Goal: Task Accomplishment & Management: Complete application form

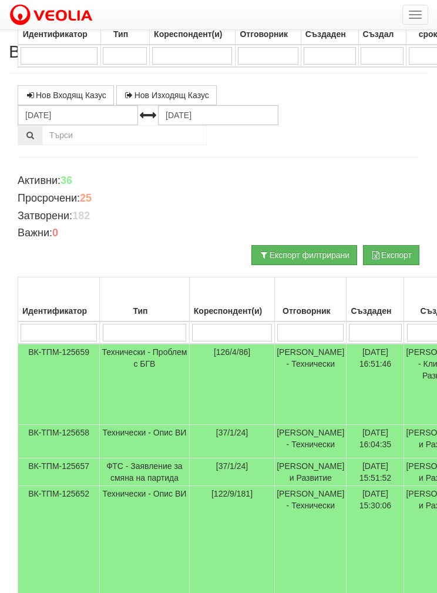
scroll to position [498, 0]
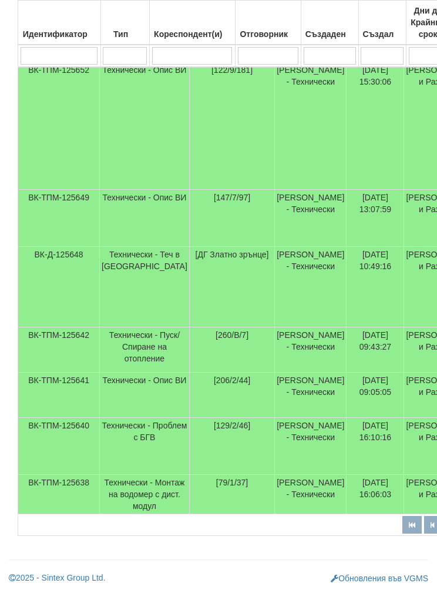
click at [96, 372] on td "ВК-ТПМ-125641" at bounding box center [59, 394] width 82 height 45
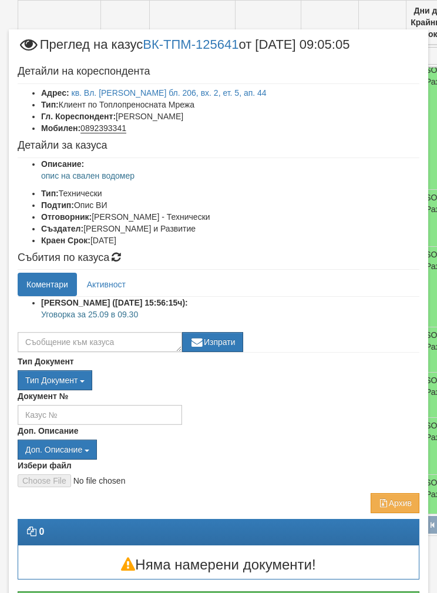
click at [312, 436] on div "Доп. Описание Доп. Описание вод оп псщ хвои псщ.reecl хвои.reecl ВК ИК ПДО ДОРК…" at bounding box center [219, 442] width 402 height 35
click at [115, 97] on link "кв. Вл. Варненчик бл. 206, вх. 2, ет. 5, ап. 44" at bounding box center [169, 92] width 195 height 9
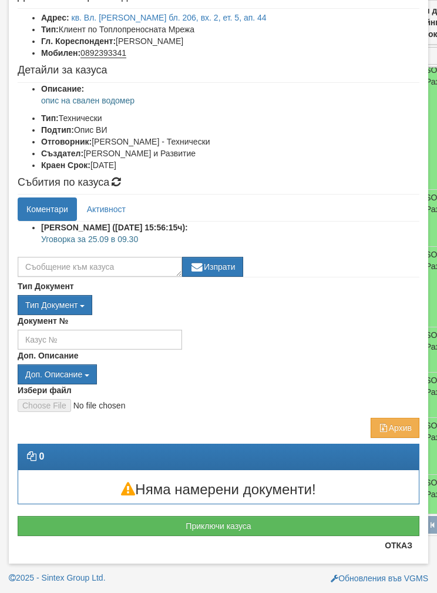
scroll to position [75, 0]
click at [83, 520] on button "Приключи казуса" at bounding box center [219, 526] width 402 height 20
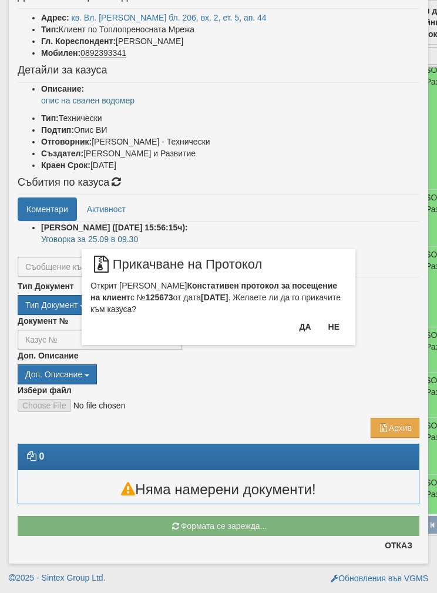
click at [303, 329] on button "Да" at bounding box center [305, 326] width 26 height 19
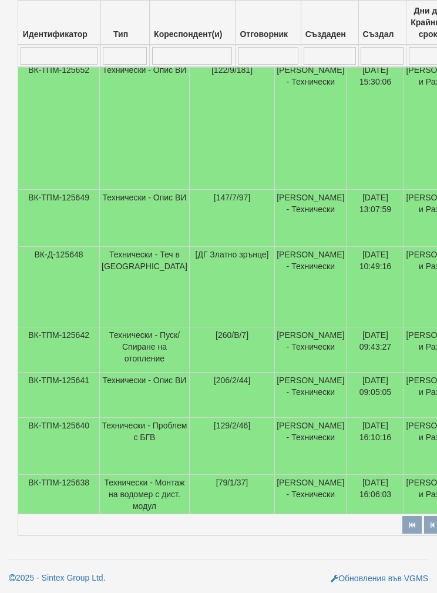
select select "1"
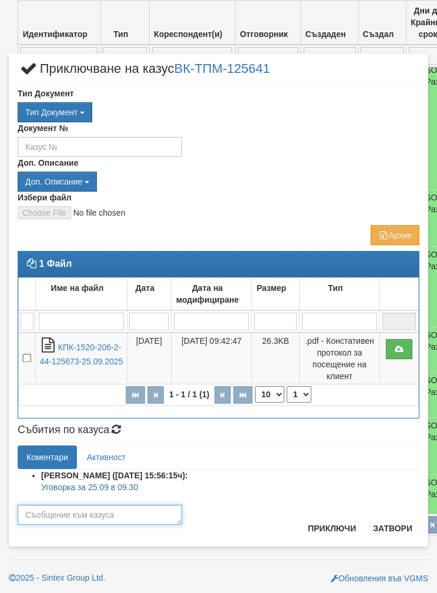
click at [52, 507] on textarea at bounding box center [100, 515] width 164 height 20
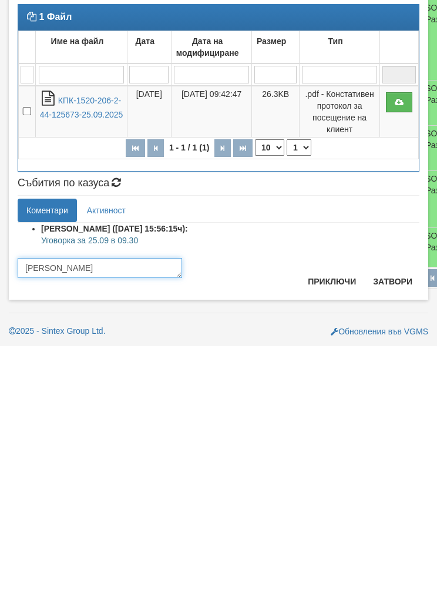
scroll to position [510, 0]
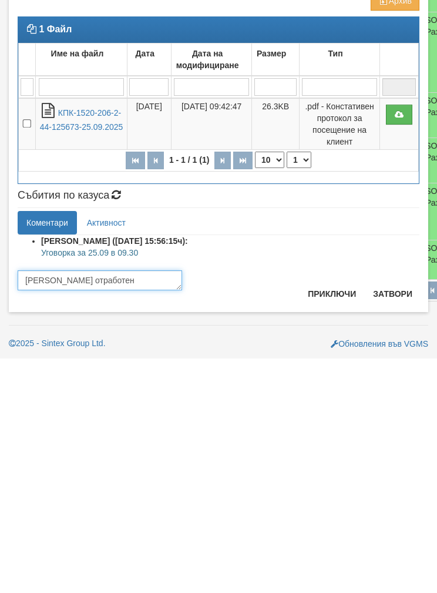
type textarea "[PERSON_NAME] отработен"
click at [324, 519] on button "Приключи" at bounding box center [332, 528] width 62 height 19
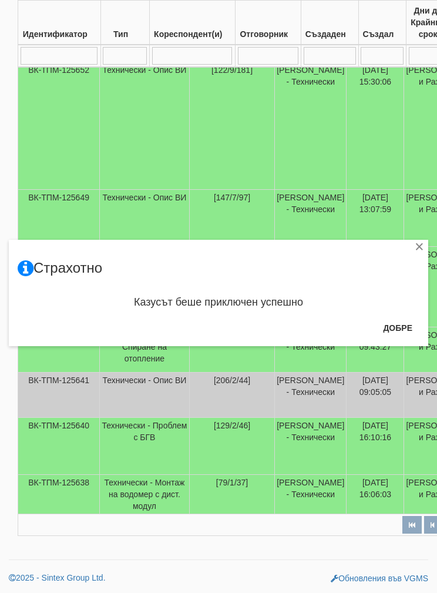
click at [396, 330] on button "Добре" at bounding box center [397, 327] width 43 height 19
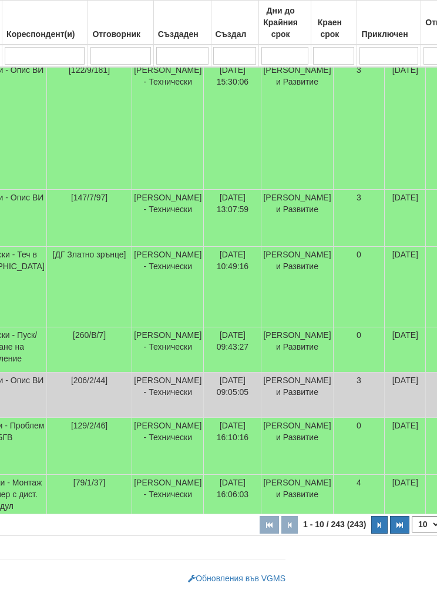
scroll to position [510, 153]
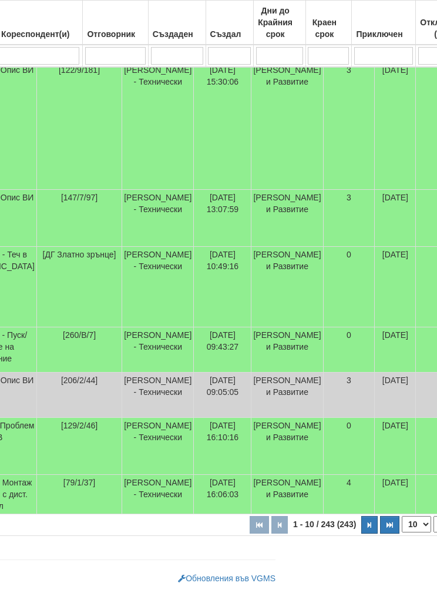
click at [402, 523] on select "10 20 30 40" at bounding box center [416, 524] width 29 height 16
select select "40"
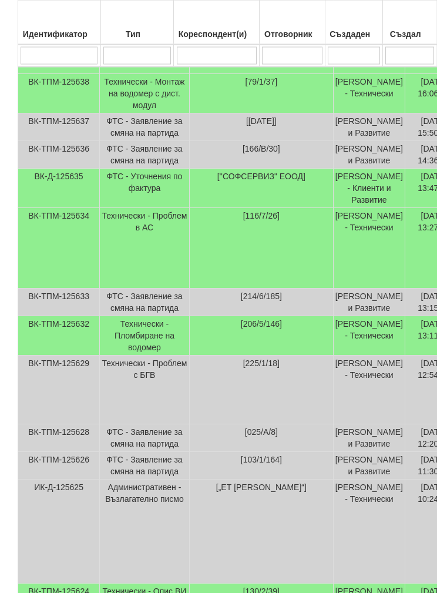
scroll to position [825, 0]
click at [141, 355] on td "Технически - Пломбиране на водомер" at bounding box center [145, 334] width 90 height 39
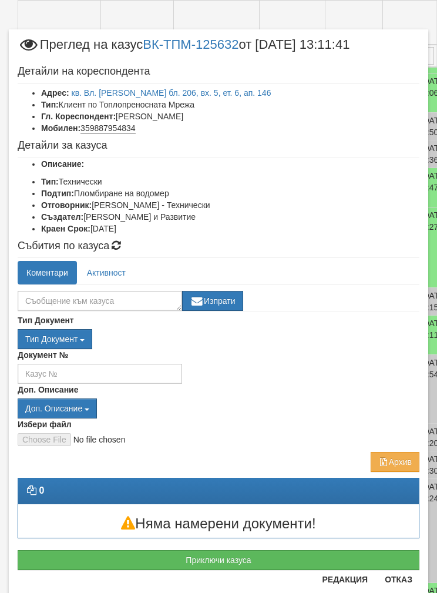
click at [402, 584] on button "Отказ" at bounding box center [399, 579] width 42 height 19
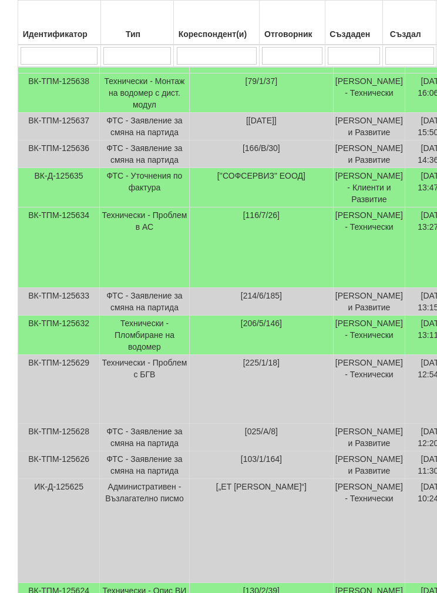
scroll to position [872, 0]
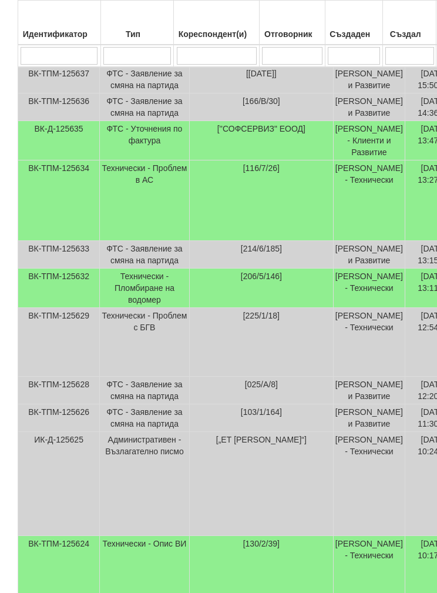
click at [110, 308] on td "Технически - Пломбиране на водомер" at bounding box center [145, 287] width 90 height 39
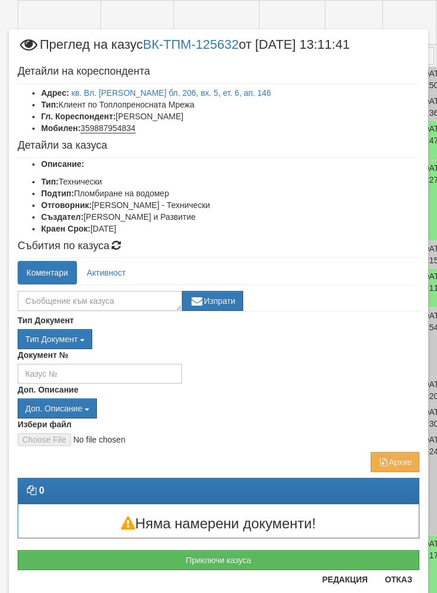
click at [115, 91] on link "кв. Вл. Варненчик бл. 206, вх. 5, ет. 6, ап. 146" at bounding box center [172, 92] width 200 height 9
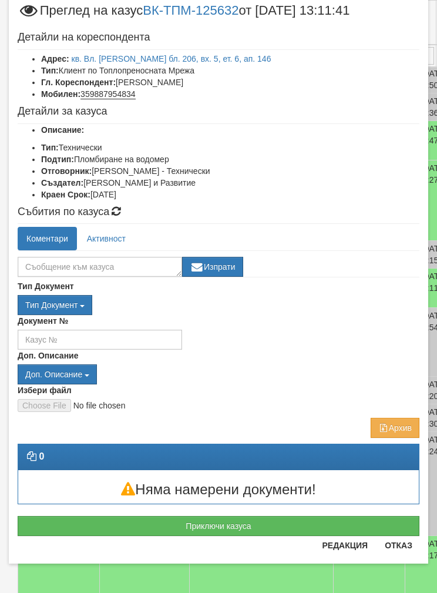
scroll to position [34, 0]
click at [80, 520] on button "Приключи казуса" at bounding box center [219, 526] width 402 height 20
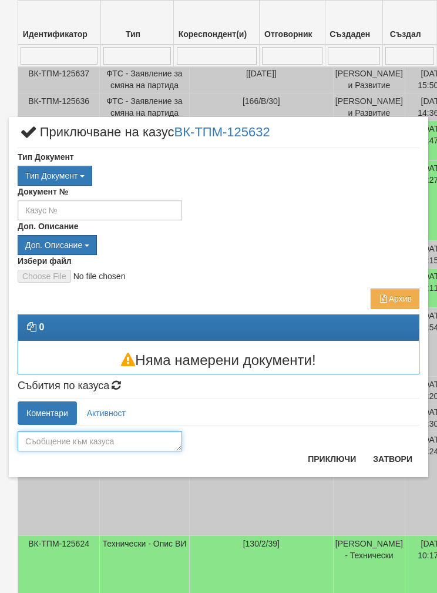
click at [43, 440] on textarea at bounding box center [100, 441] width 164 height 20
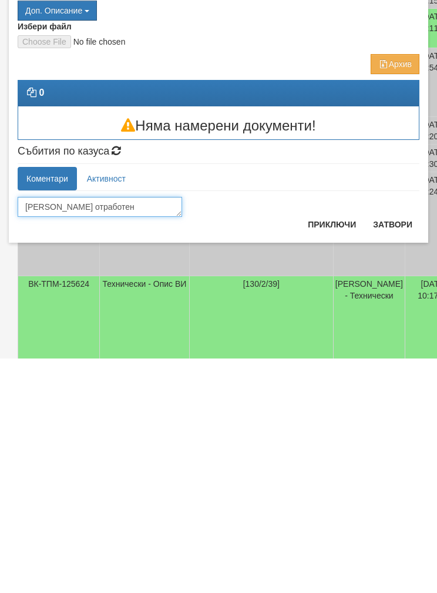
type textarea "[PERSON_NAME] отработен"
click at [327, 449] on button "Приключи" at bounding box center [332, 458] width 62 height 19
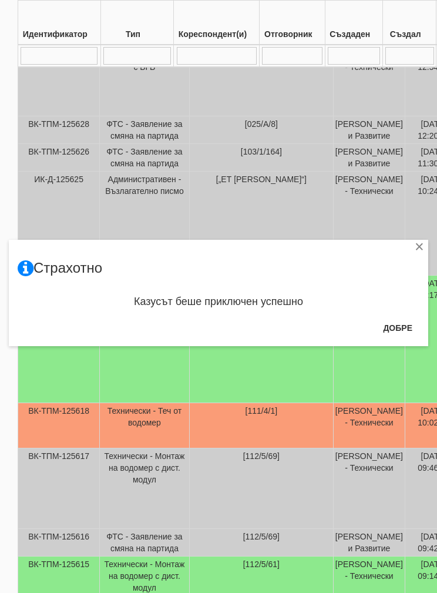
click at [402, 324] on button "Добре" at bounding box center [397, 327] width 43 height 19
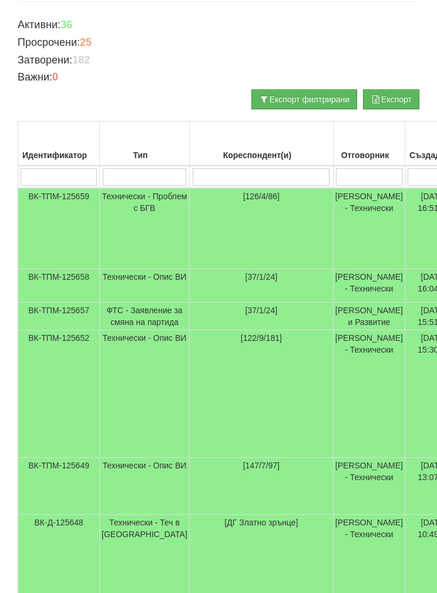
scroll to position [143, 0]
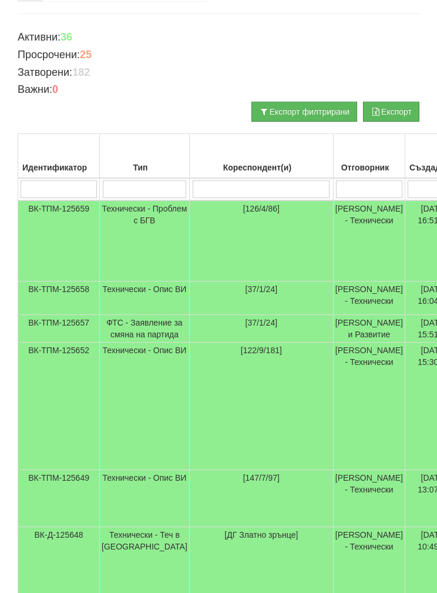
click at [336, 190] on input "search" at bounding box center [369, 189] width 66 height 18
type input "О"
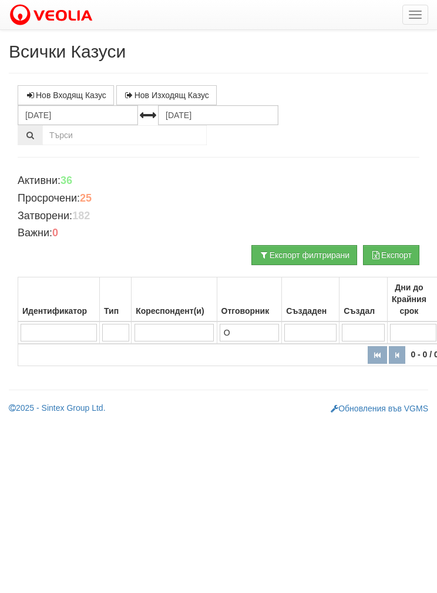
scroll to position [0, 0]
type input "Ой"
type input "О"
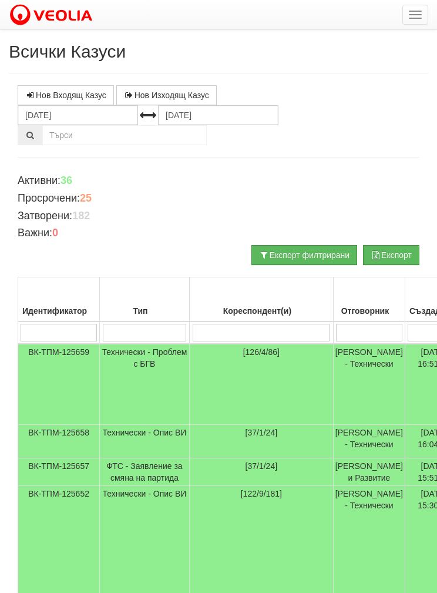
type input "Б"
type input "Бо"
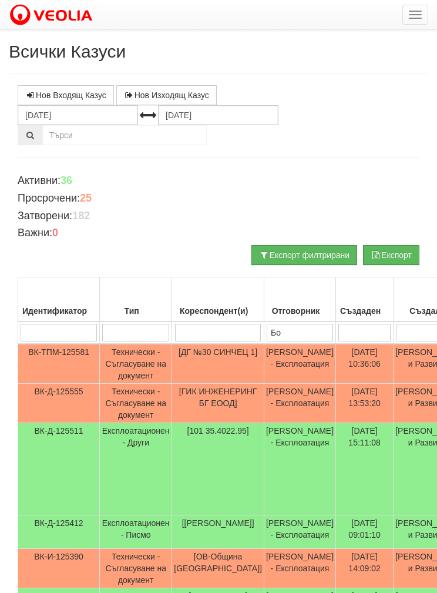
type input "Бо"
type input "Бой"
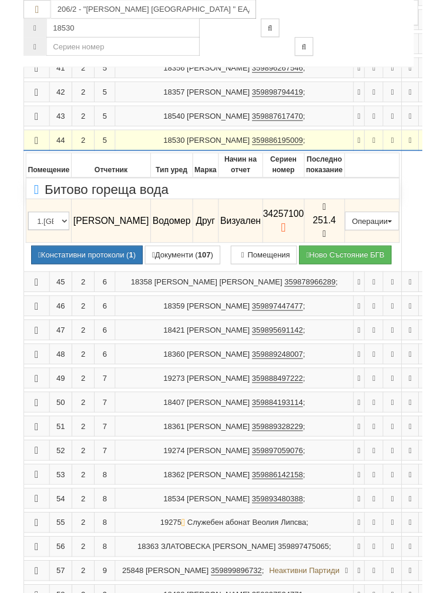
scroll to position [552, 0]
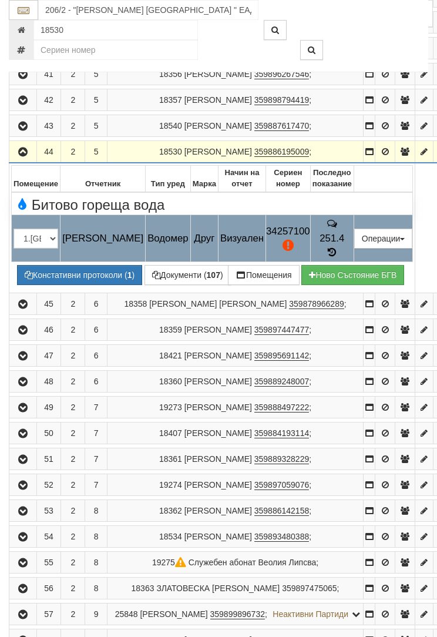
click at [0, 0] on button "Подмяна" at bounding box center [0, 0] width 0 height 0
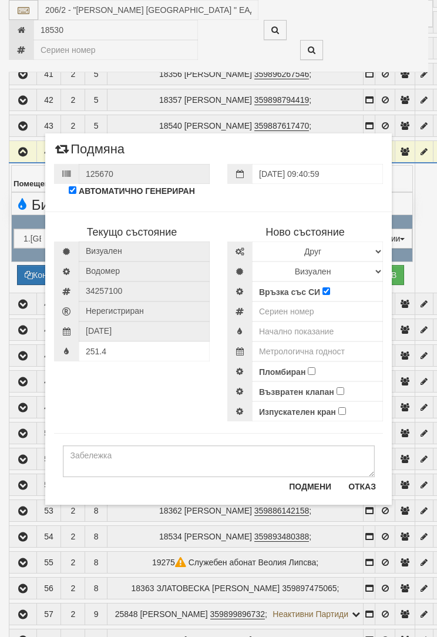
click at [126, 404] on div "Текущо състояние Визуален Водомер 34257100" at bounding box center [218, 310] width 347 height 221
click at [380, 246] on select "Избери Марка и модел Апатор Повогаз Друг Кундис Радио Сименс Визуален Сименс Ра…" at bounding box center [317, 251] width 131 height 20
click at [371, 490] on button "Отказ" at bounding box center [362, 486] width 42 height 19
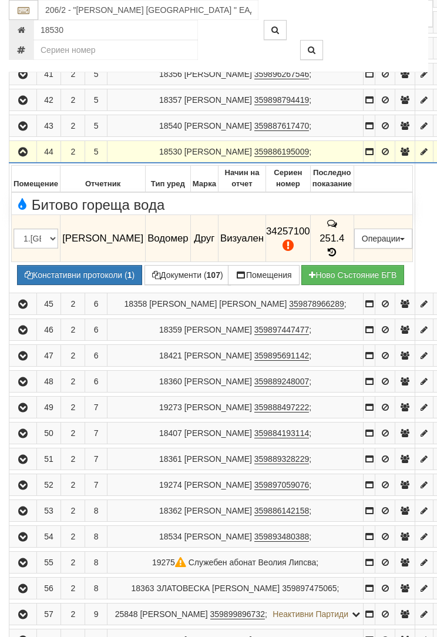
click at [0, 0] on button "Редакция / Протокол" at bounding box center [0, 0] width 0 height 0
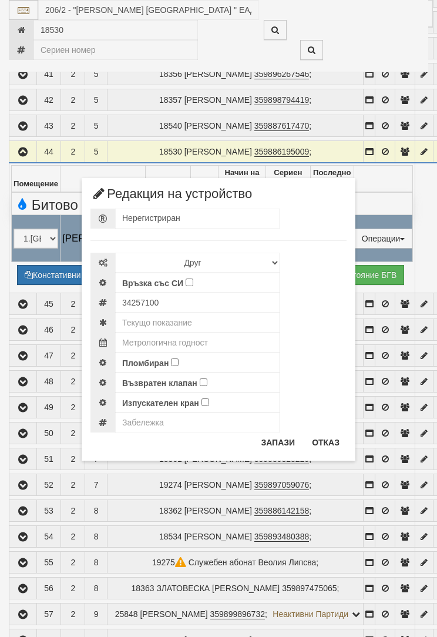
click at [315, 384] on div "Възвратен клапан" at bounding box center [218, 382] width 256 height 20
click at [273, 264] on select "Избери Марка и модел Апатор Повогаз Друг Кундис Радио Сименс Визуален Сименс Ра…" at bounding box center [197, 263] width 164 height 20
click at [331, 449] on button "Отказ" at bounding box center [326, 442] width 42 height 19
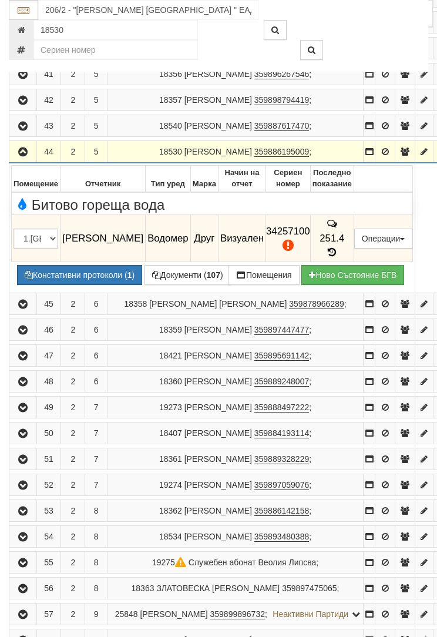
click at [0, 0] on button "Дистанционен модул" at bounding box center [0, 0] width 0 height 0
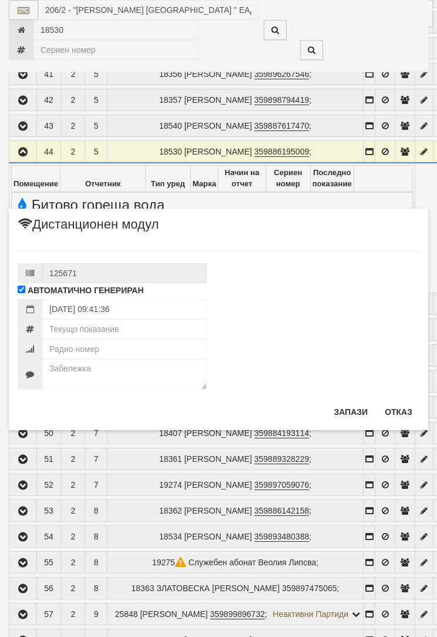
click at [295, 388] on div at bounding box center [219, 374] width 402 height 31
click at [404, 411] on button "Отказ" at bounding box center [399, 411] width 42 height 19
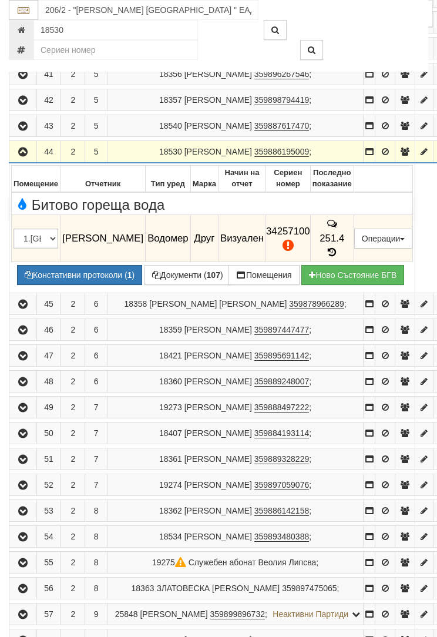
click at [0, 0] on button "Подмяна" at bounding box center [0, 0] width 0 height 0
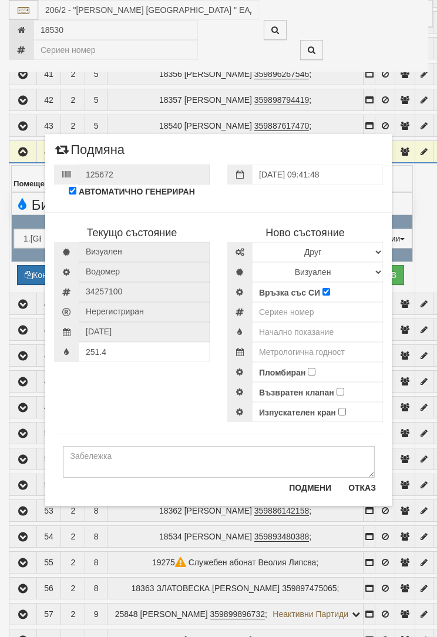
click at [120, 396] on div "Текущо състояние Визуален Водомер 34257100" at bounding box center [218, 310] width 347 height 221
click at [379, 252] on select "Избери Марка и модел Апатор Повогаз Друг Кундис Радио Сименс Визуален Сименс Ра…" at bounding box center [317, 252] width 131 height 20
click at [380, 276] on select "Визуален Дистанционен Изолирана линия БГВ Няма Oтклонение БГВ Няма Щранг БГВ" at bounding box center [317, 272] width 131 height 20
select select "3"
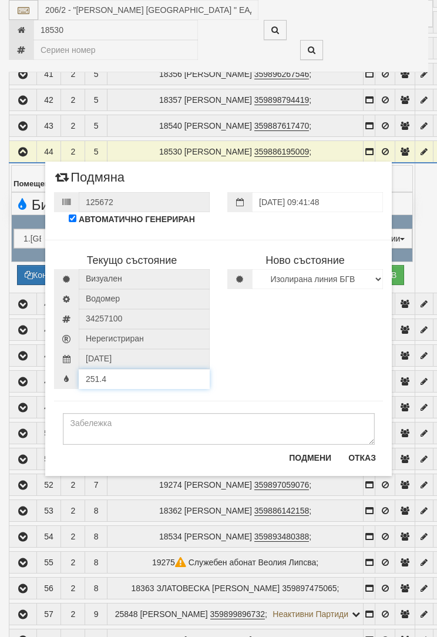
click at [112, 380] on div "251.4" at bounding box center [132, 379] width 156 height 20
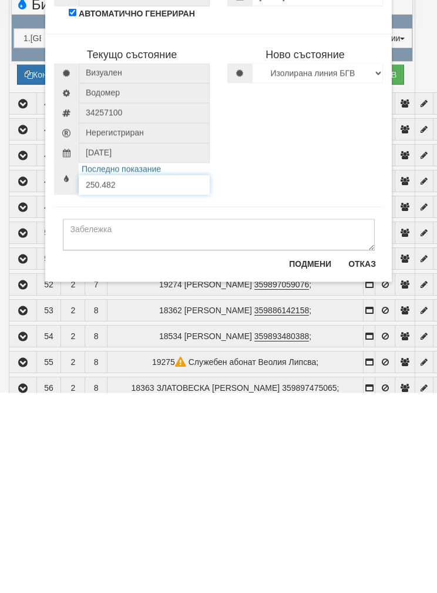
type input "250.482"
click at [308, 454] on button "Подмени" at bounding box center [310, 463] width 56 height 19
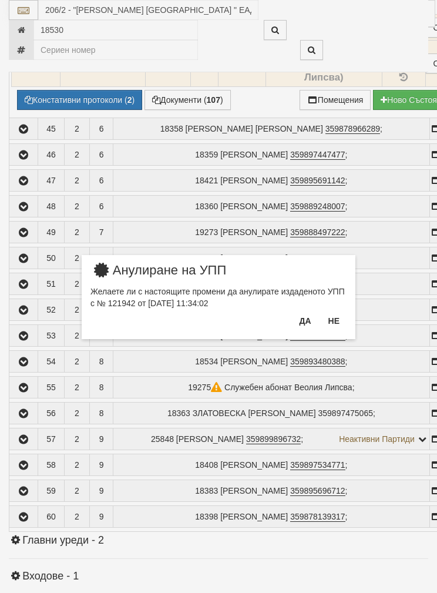
click at [340, 323] on button "Не" at bounding box center [333, 320] width 25 height 19
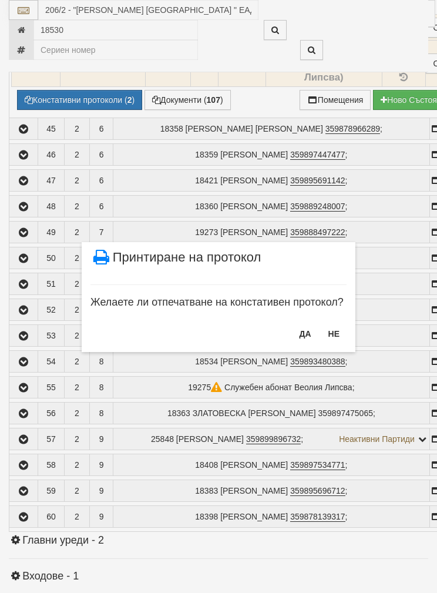
click at [336, 334] on button "НЕ" at bounding box center [333, 333] width 25 height 19
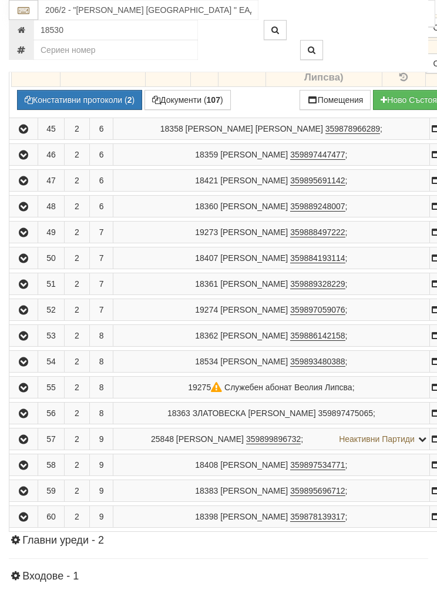
click at [58, 102] on button "Констативни протоколи ( 2 )" at bounding box center [79, 100] width 125 height 20
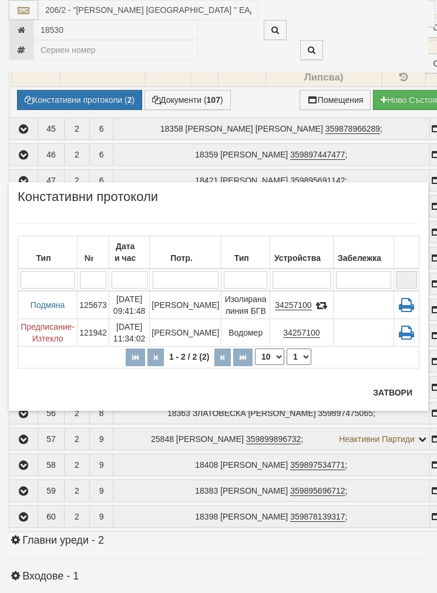
click at [99, 307] on td "125673" at bounding box center [94, 305] width 32 height 28
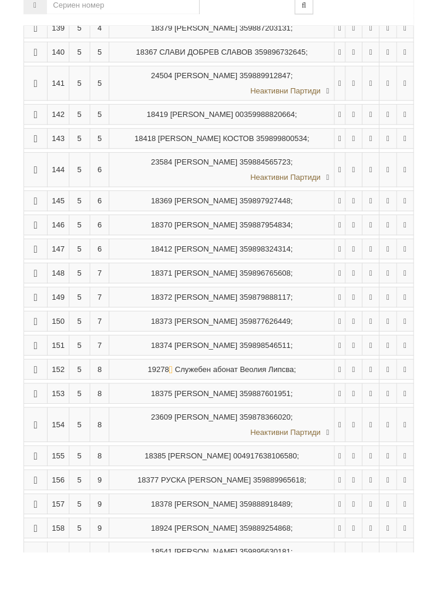
scroll to position [858, 0]
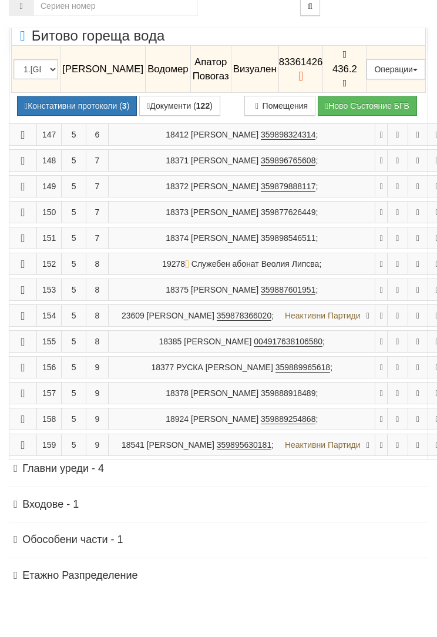
click at [0, 0] on button "Редакция / Протокол" at bounding box center [0, 0] width 0 height 0
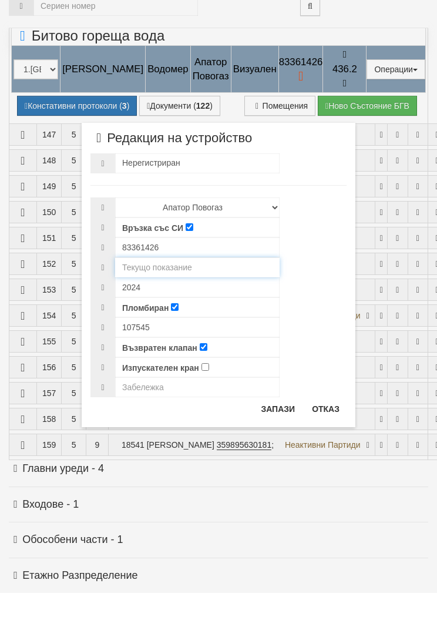
click at [137, 301] on input "text" at bounding box center [197, 311] width 164 height 20
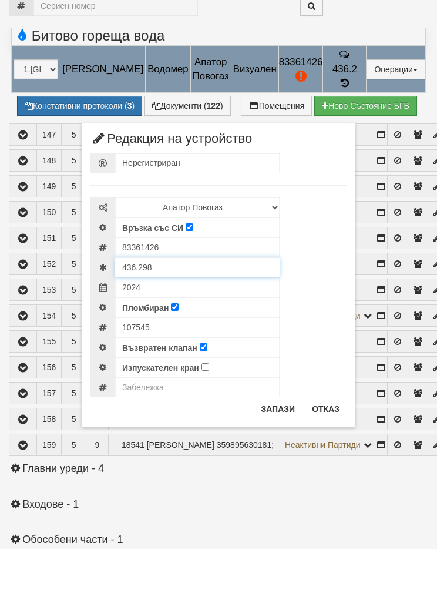
type input "436.298"
click at [154, 361] on div "107545" at bounding box center [218, 371] width 256 height 20
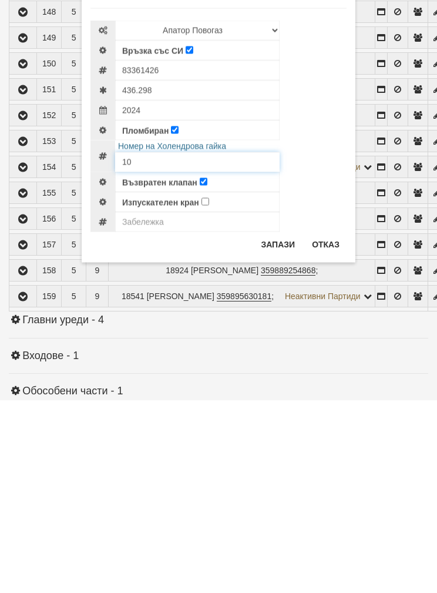
type input "1"
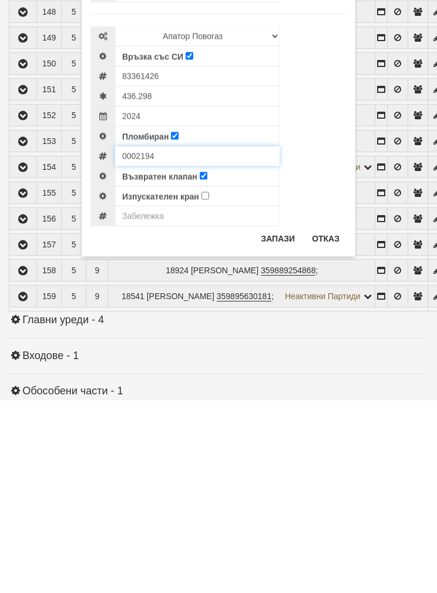
type input "0002194"
click at [139, 398] on input "text" at bounding box center [197, 408] width 164 height 20
type input "1/2”"
click at [278, 421] on button "Запази" at bounding box center [278, 430] width 48 height 19
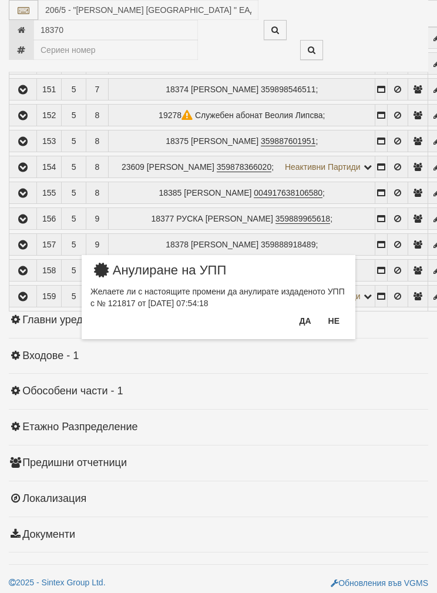
click at [340, 318] on button "Не" at bounding box center [333, 320] width 25 height 19
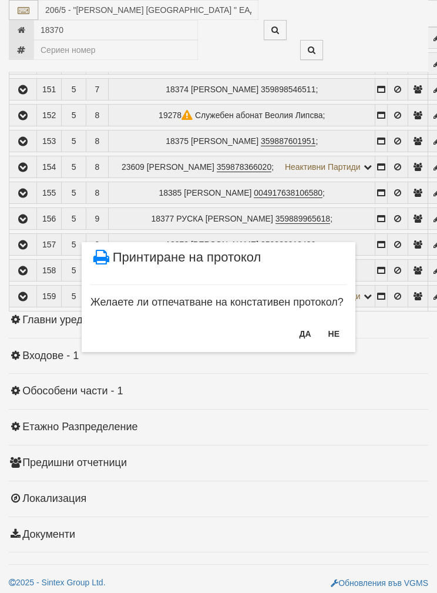
click at [335, 334] on button "НЕ" at bounding box center [333, 333] width 25 height 19
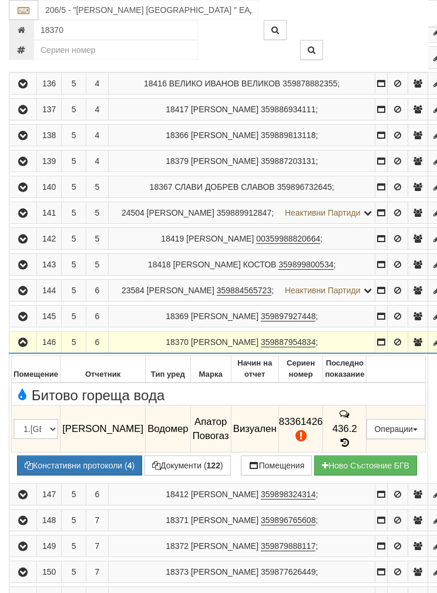
scroll to position [531, 0]
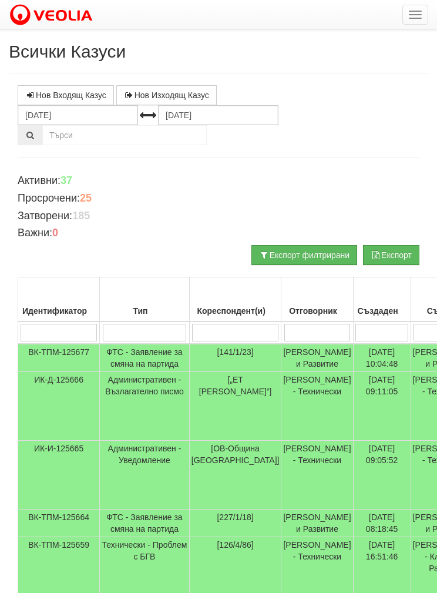
click at [290, 334] on input "search" at bounding box center [317, 333] width 66 height 18
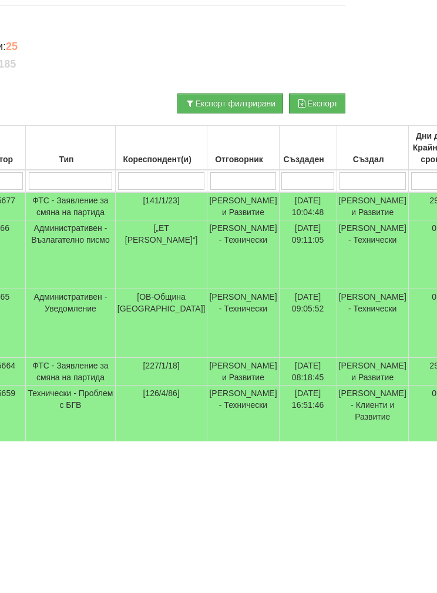
type input "Б"
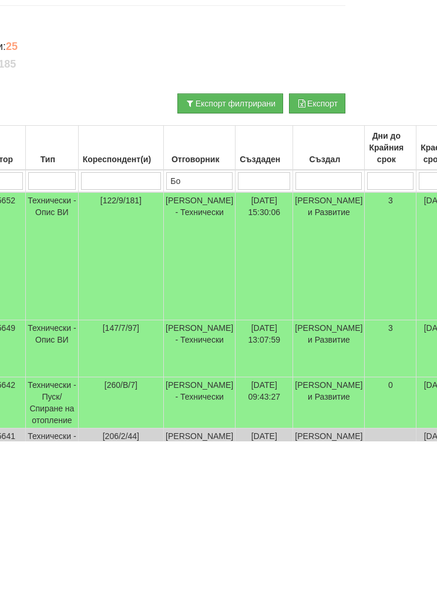
type input "Бой"
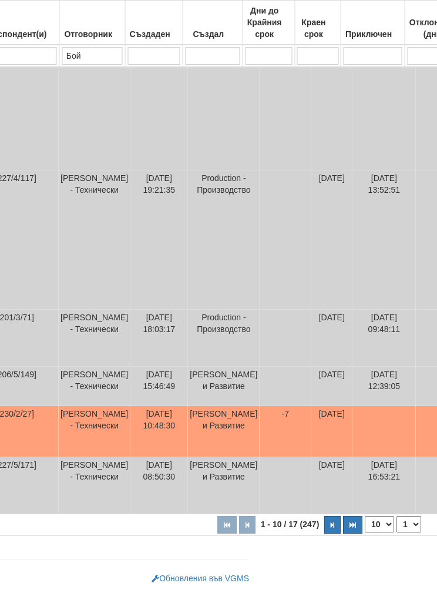
scroll to position [621, 180]
type input "Бой"
click at [364, 527] on select "10 20 30 40" at bounding box center [378, 524] width 29 height 16
select select "40"
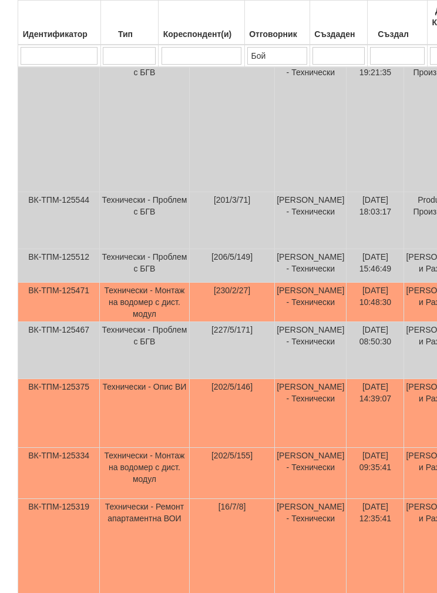
scroll to position [675, 0]
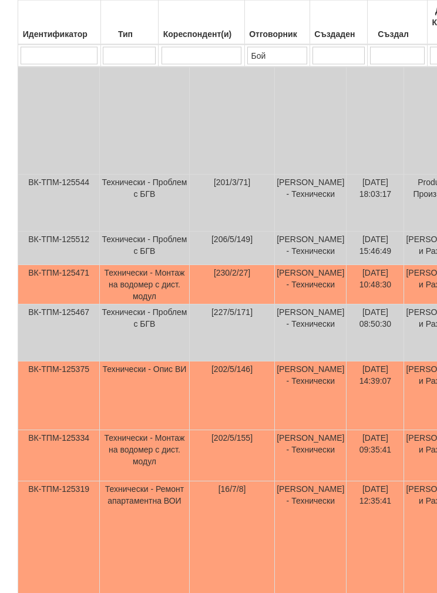
click at [207, 431] on td "[202/5/146]" at bounding box center [231, 396] width 85 height 69
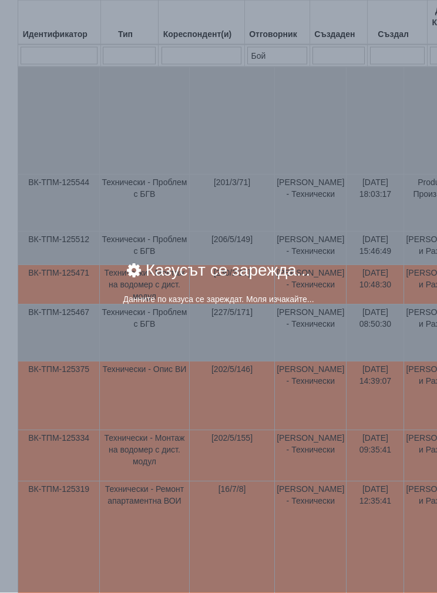
scroll to position [676, 0]
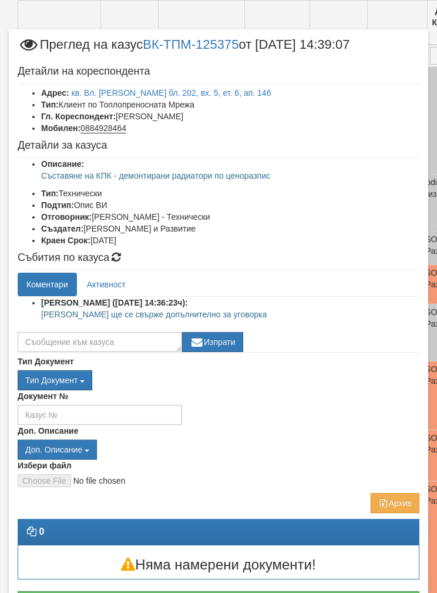
click at [74, 592] on button "Приключи казуса" at bounding box center [219, 601] width 402 height 20
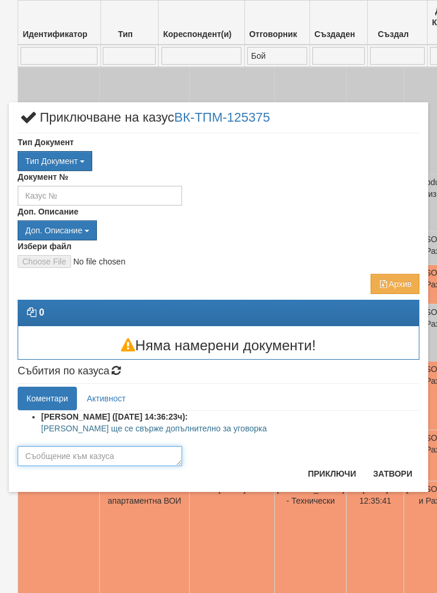
click at [56, 450] on textarea at bounding box center [100, 456] width 164 height 20
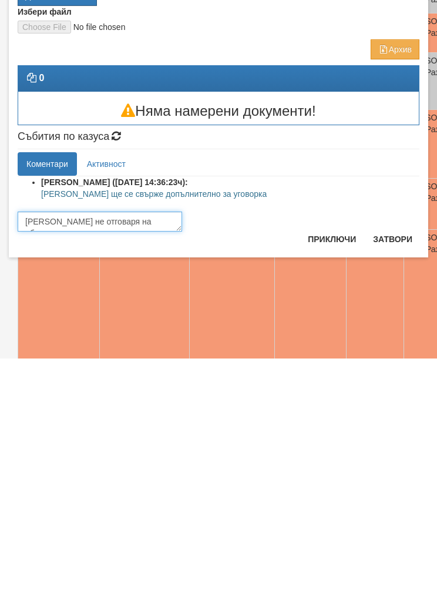
type textarea "[PERSON_NAME] не отговаря на обажданията"
click at [330, 464] on button "Приключи" at bounding box center [332, 473] width 62 height 19
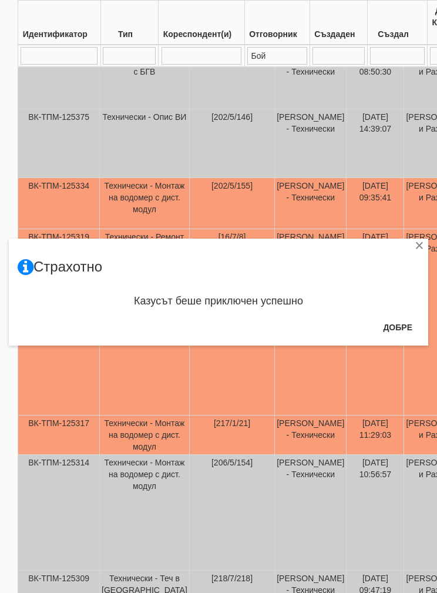
click at [402, 324] on button "Добре" at bounding box center [397, 327] width 43 height 19
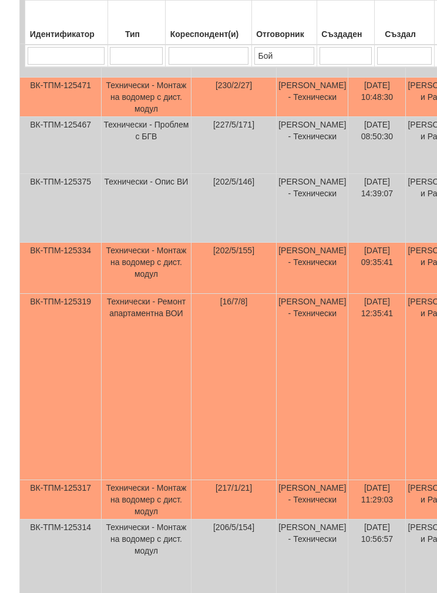
scroll to position [864, 0]
